Goal: Find specific page/section: Find specific page/section

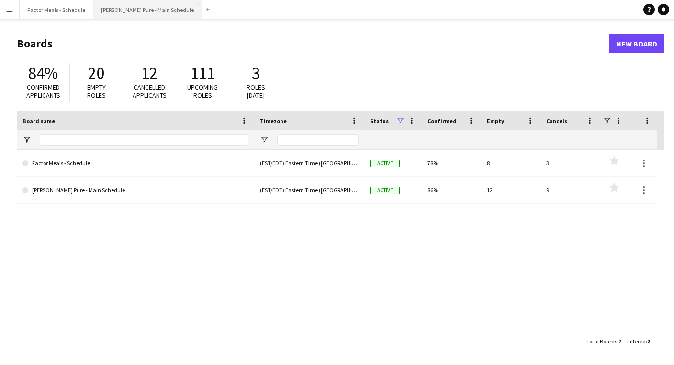
click at [141, 8] on button "[PERSON_NAME] Pure - Main Schedule Close" at bounding box center [147, 9] width 109 height 19
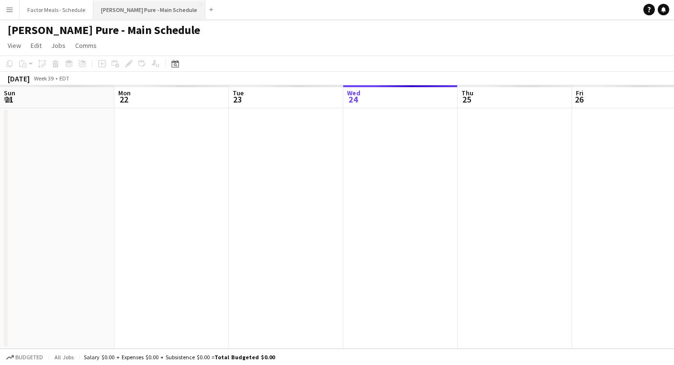
scroll to position [0, 229]
